Goal: Information Seeking & Learning: Learn about a topic

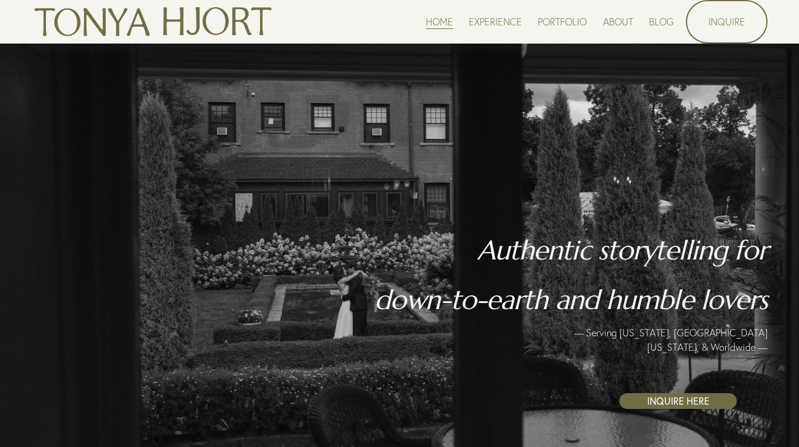
click at [491, 22] on link "EXPERIENCE" at bounding box center [495, 21] width 53 height 16
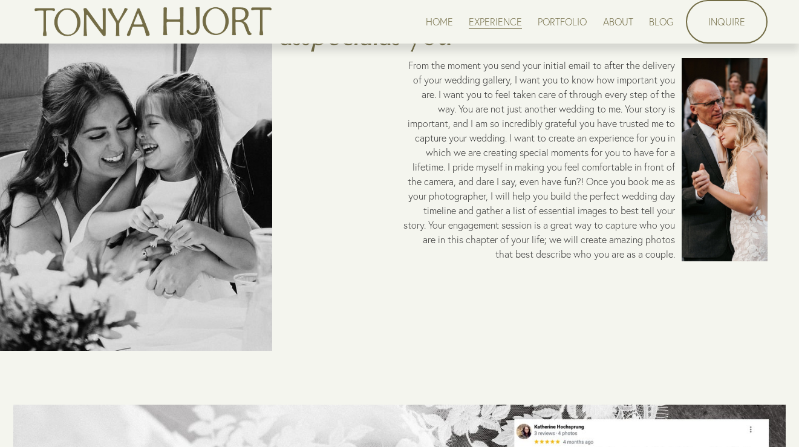
scroll to position [83, 0]
